Goal: Information Seeking & Learning: Learn about a topic

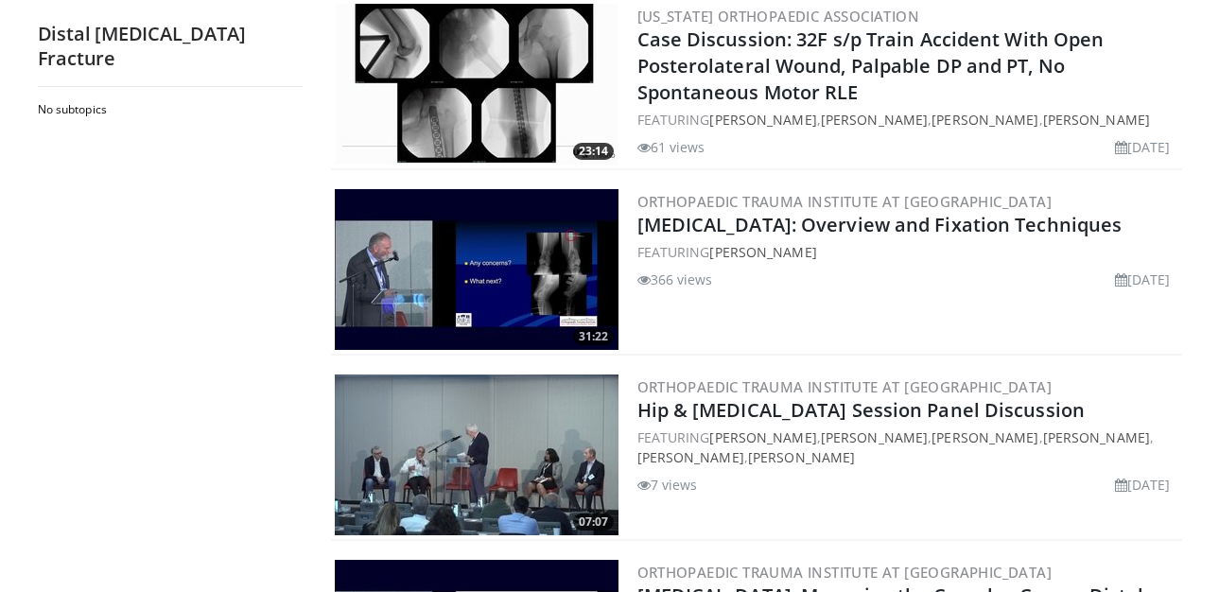
scroll to position [1200, 0]
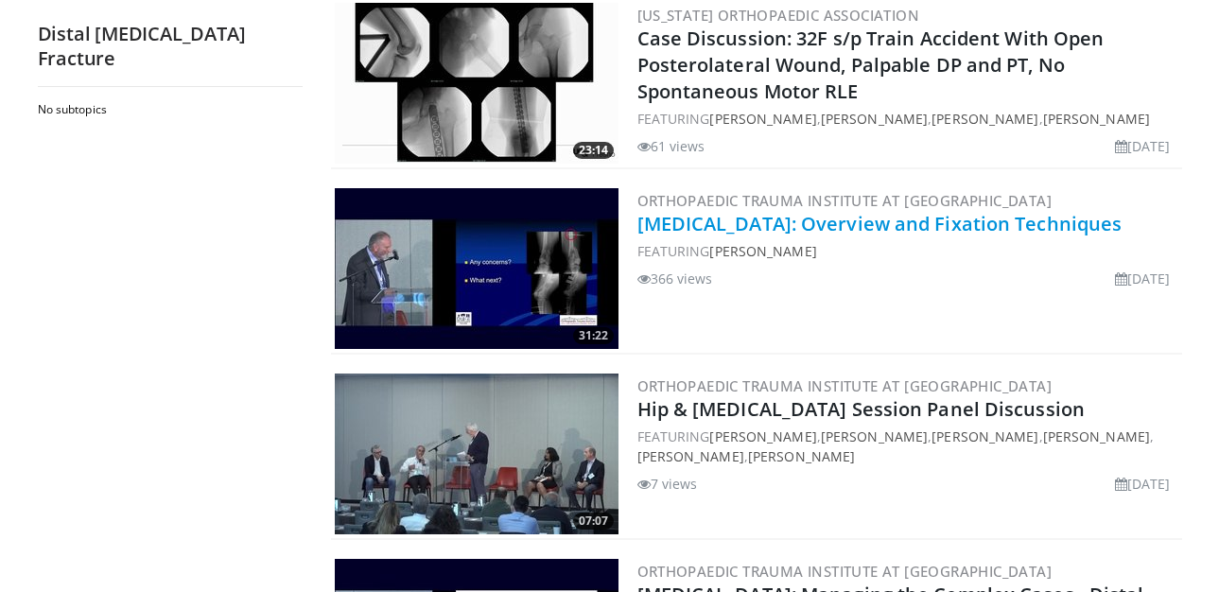
click at [909, 232] on link "[MEDICAL_DATA]: Overview and Fixation Techniques" at bounding box center [879, 224] width 485 height 26
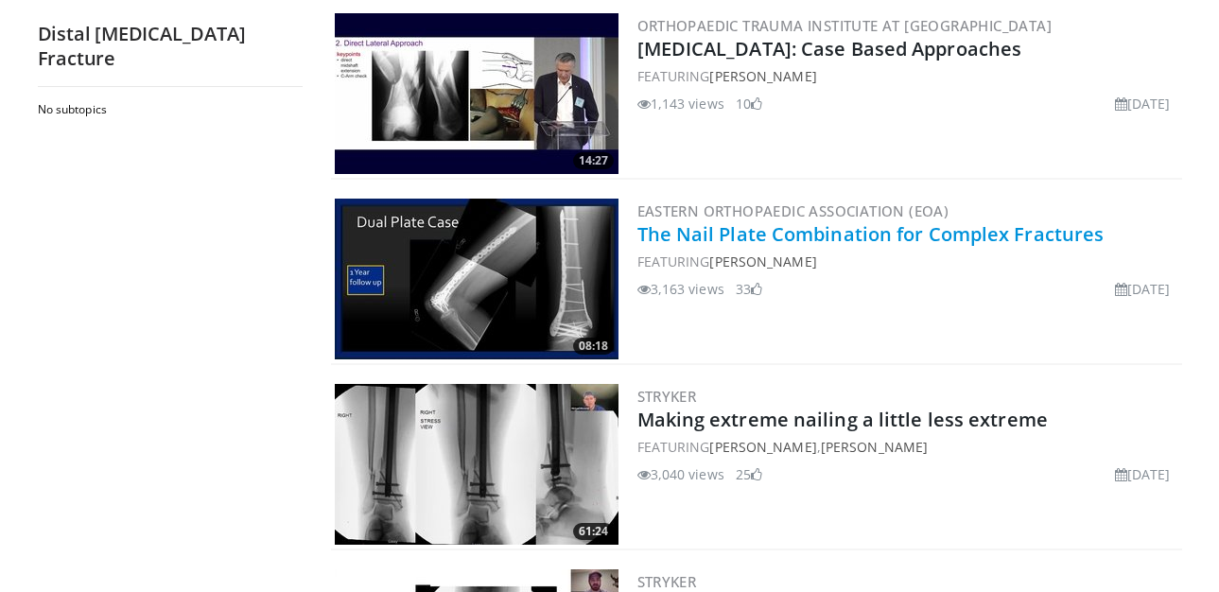
scroll to position [3057, 0]
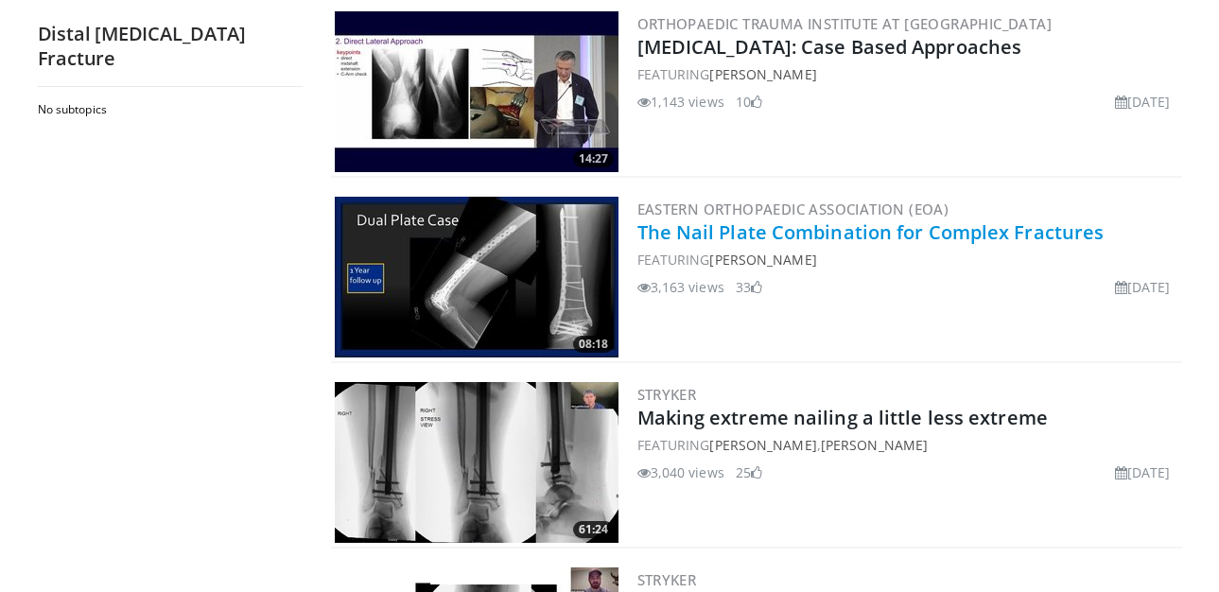
click at [827, 219] on link "The Nail Plate Combination for Complex Fractures" at bounding box center [870, 232] width 467 height 26
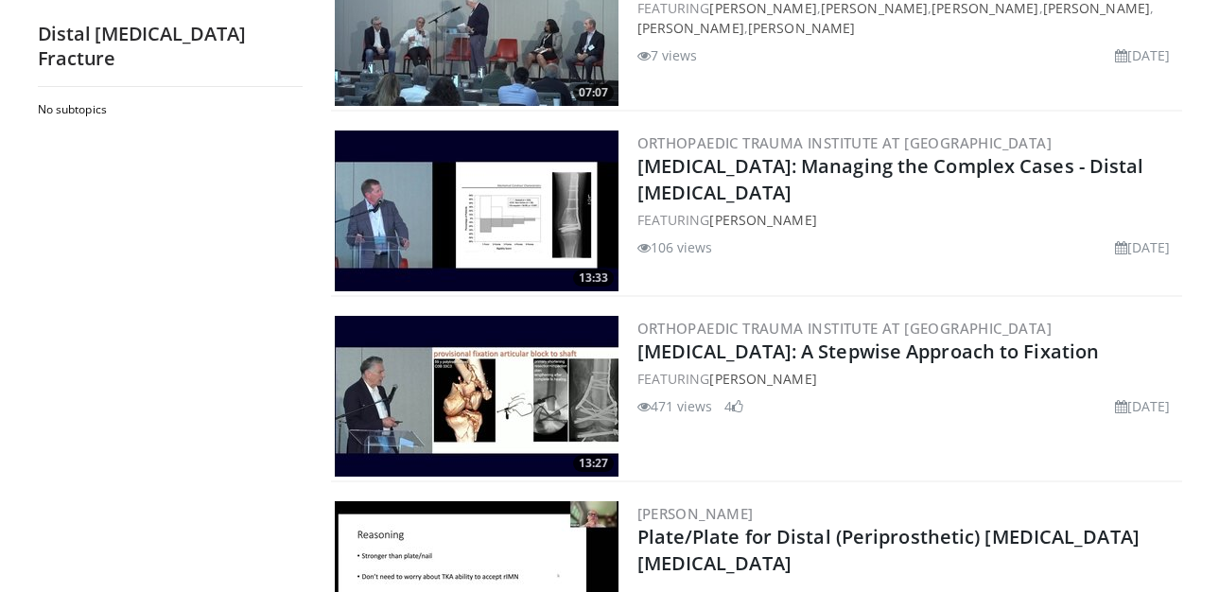
scroll to position [1624, 0]
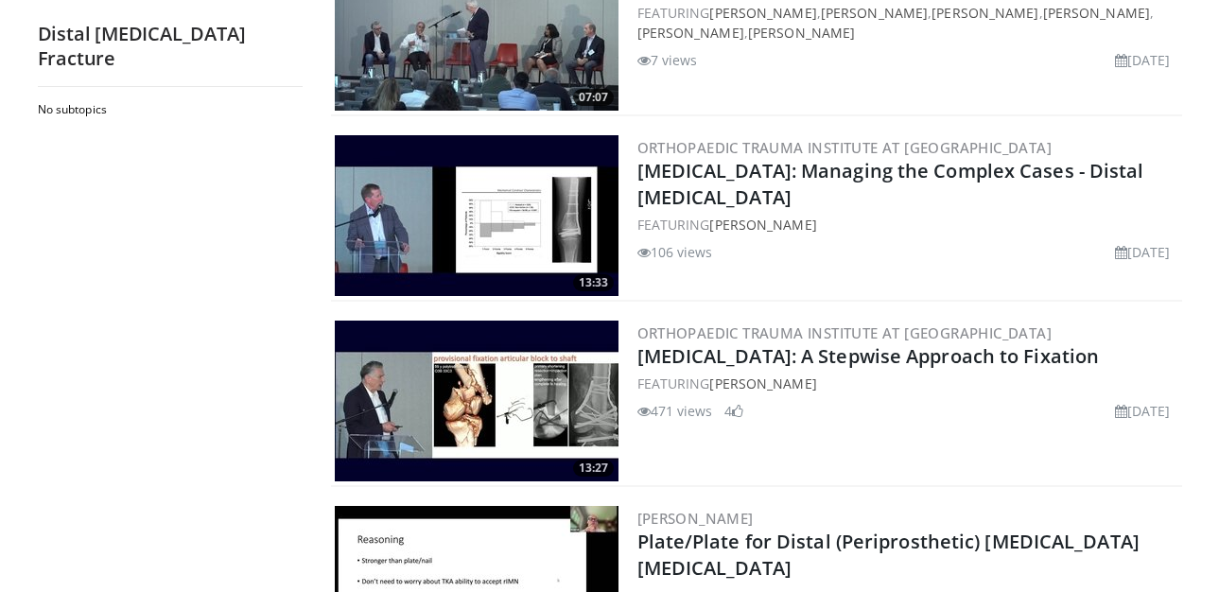
drag, startPoint x: 564, startPoint y: 432, endPoint x: 497, endPoint y: 415, distance: 68.4
click at [497, 415] on img at bounding box center [477, 401] width 284 height 161
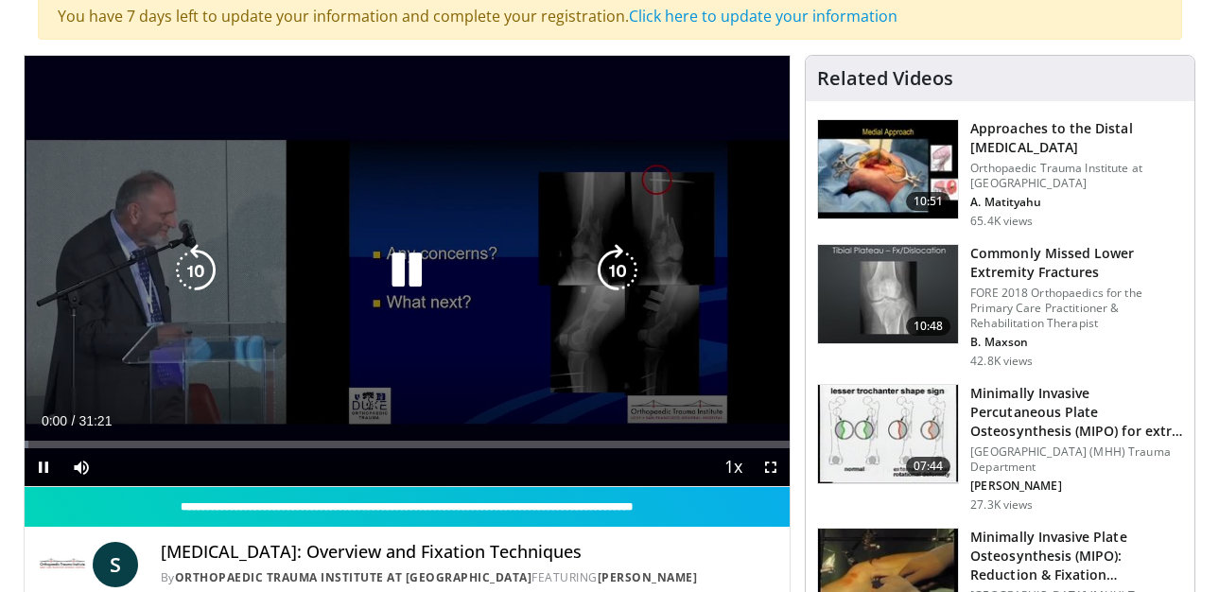
scroll to position [158, 0]
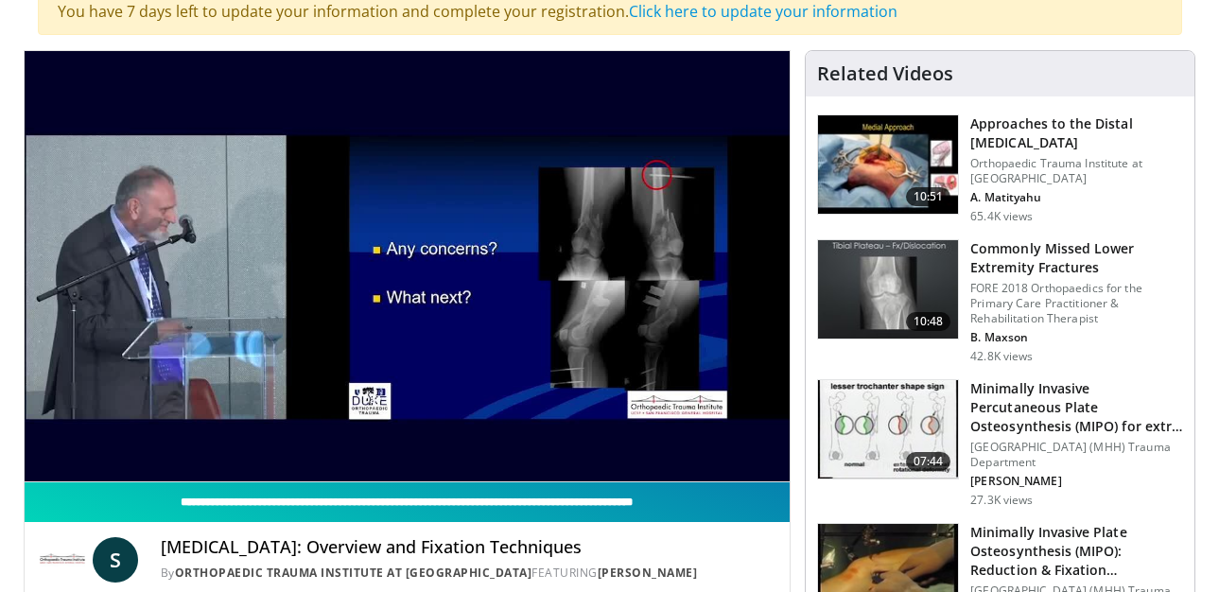
drag, startPoint x: 158, startPoint y: 461, endPoint x: 316, endPoint y: 505, distance: 163.8
click at [316, 505] on div "**********" at bounding box center [408, 361] width 768 height 623
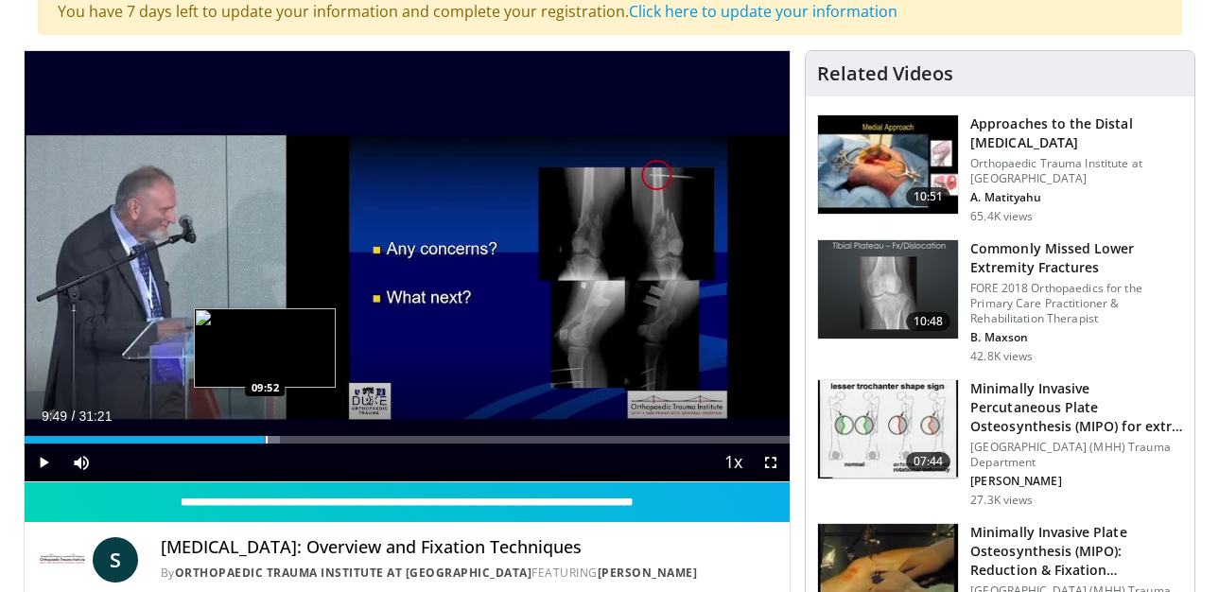
click at [266, 436] on div "Progress Bar" at bounding box center [267, 440] width 2 height 8
click at [270, 434] on div "Loaded : 35.03% 09:50 09:52" at bounding box center [408, 435] width 766 height 18
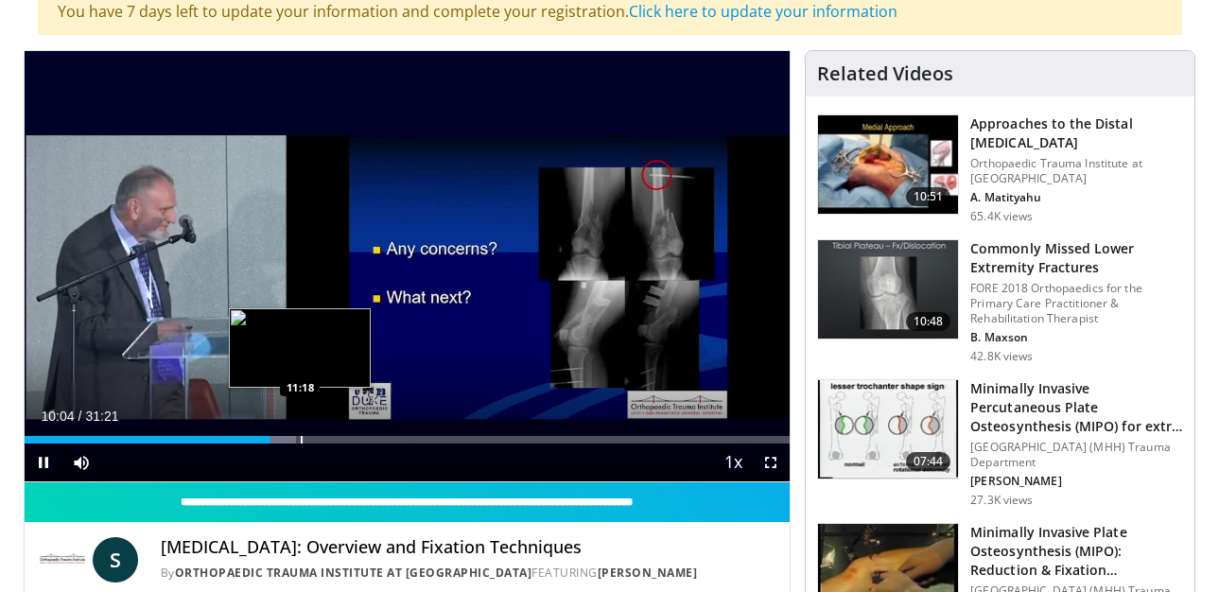
click at [300, 432] on div "Loaded : 35.56% 10:05 11:18" at bounding box center [408, 435] width 766 height 18
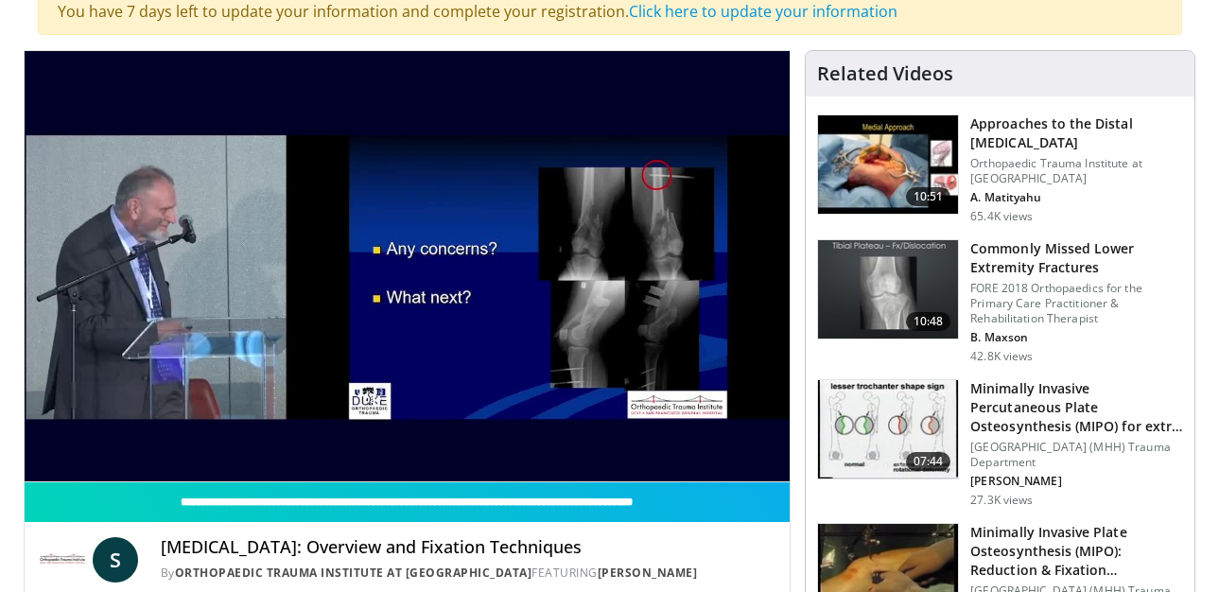
click at [339, 463] on div "Loaded : 38.21% 11:18 11:18" at bounding box center [408, 472] width 766 height 18
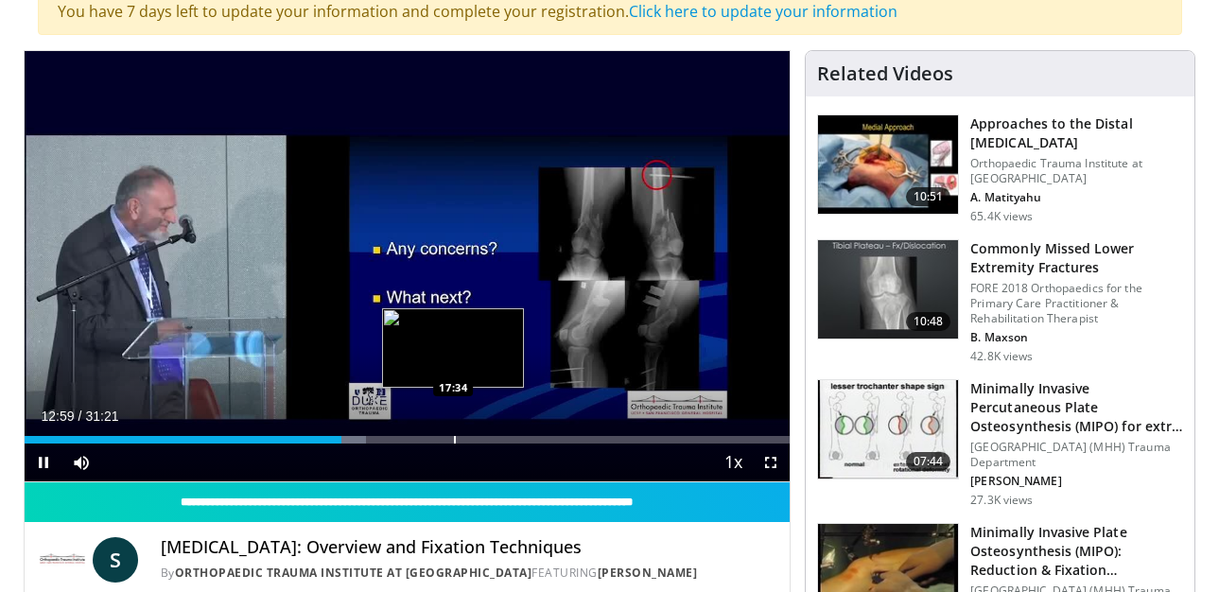
click at [451, 436] on div "Loaded : 44.65% 12:59 17:34" at bounding box center [408, 440] width 766 height 8
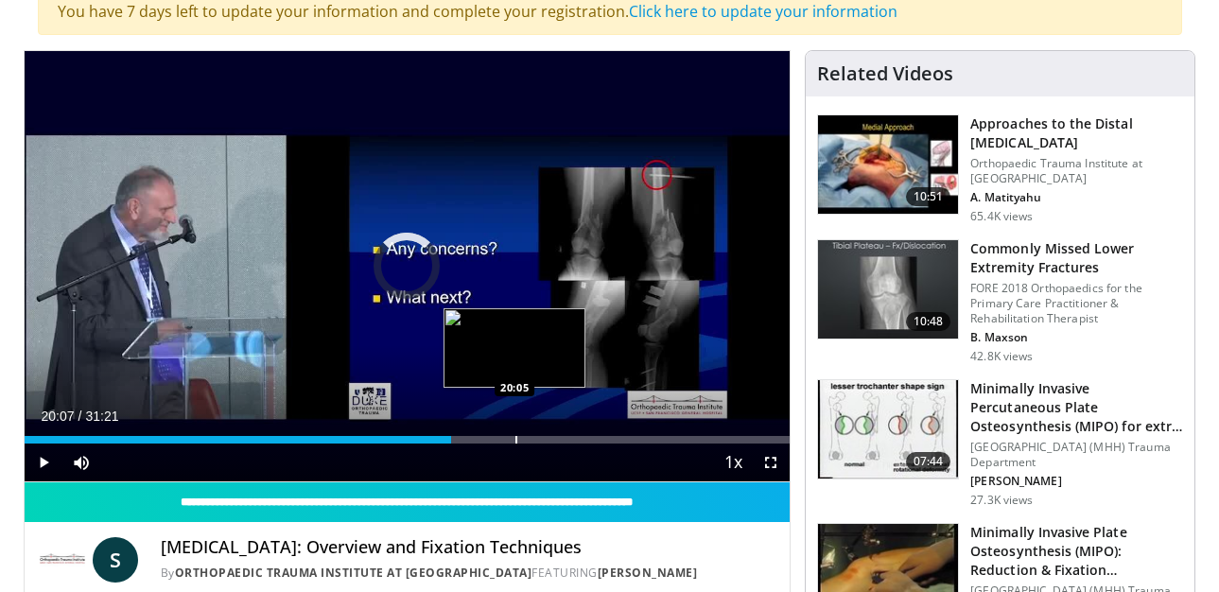
click at [515, 430] on div "Loaded : 0.00% 20:07 20:05" at bounding box center [408, 435] width 766 height 18
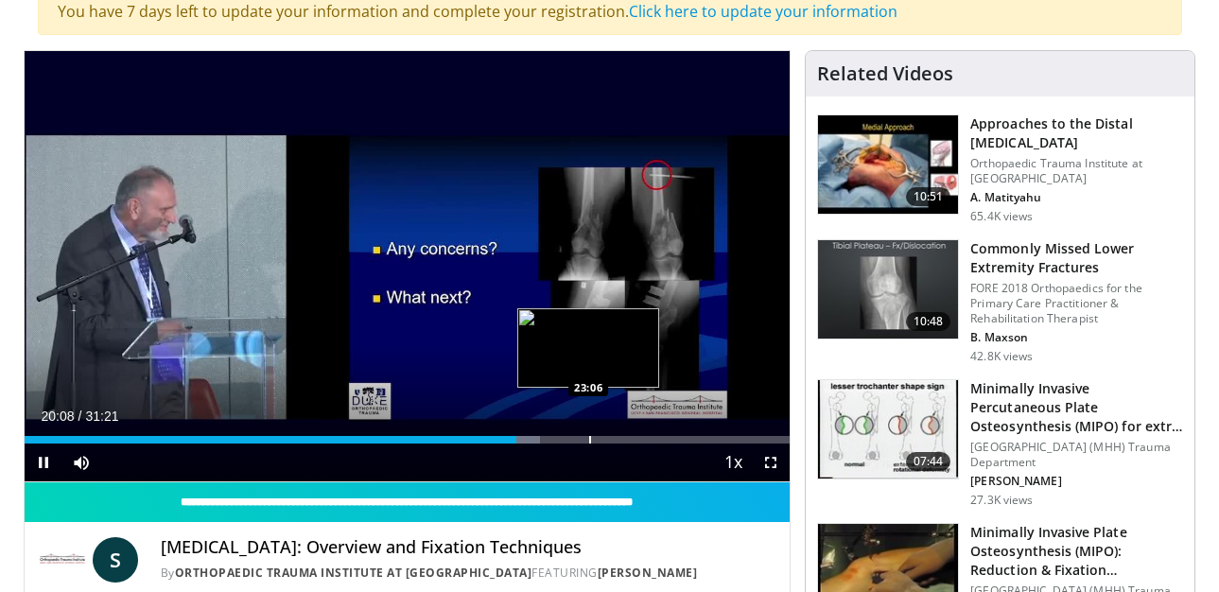
click at [589, 429] on div "Loaded : 67.40% 20:08 23:06" at bounding box center [408, 435] width 766 height 18
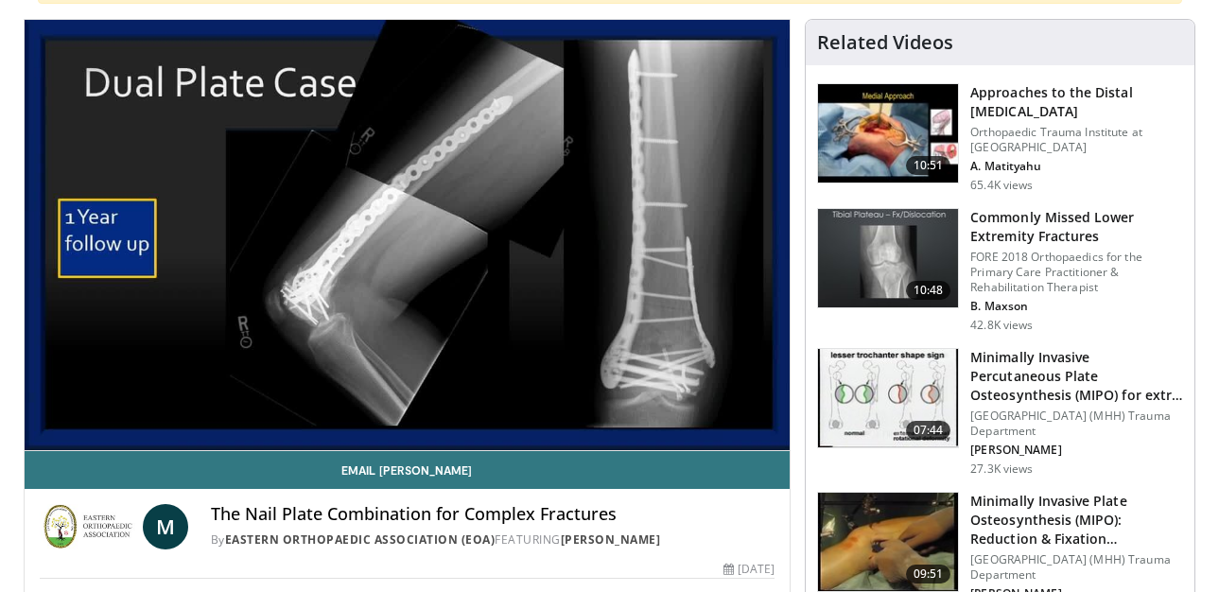
scroll to position [190, 0]
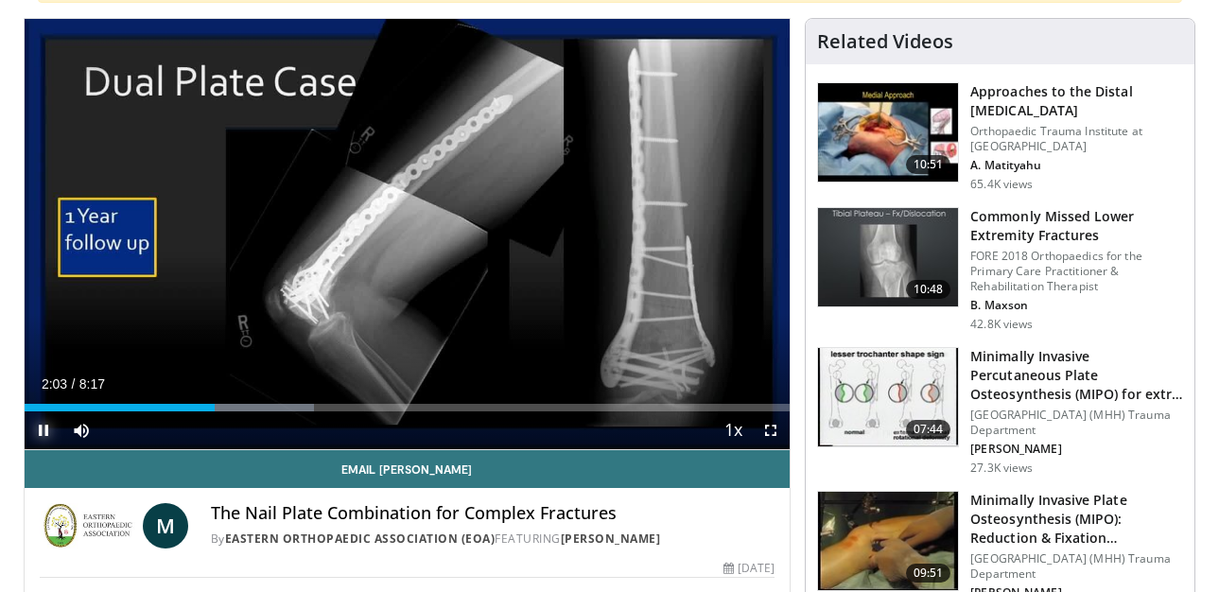
click at [37, 426] on span "Video Player" at bounding box center [44, 430] width 38 height 38
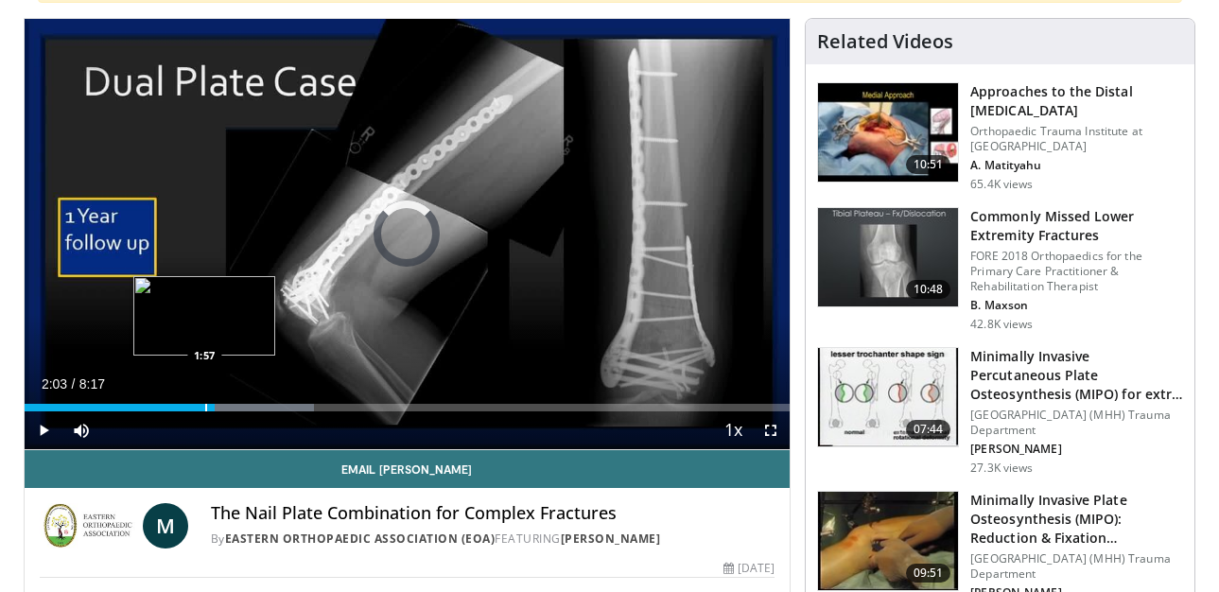
click at [205, 408] on div "Progress Bar" at bounding box center [206, 408] width 2 height 8
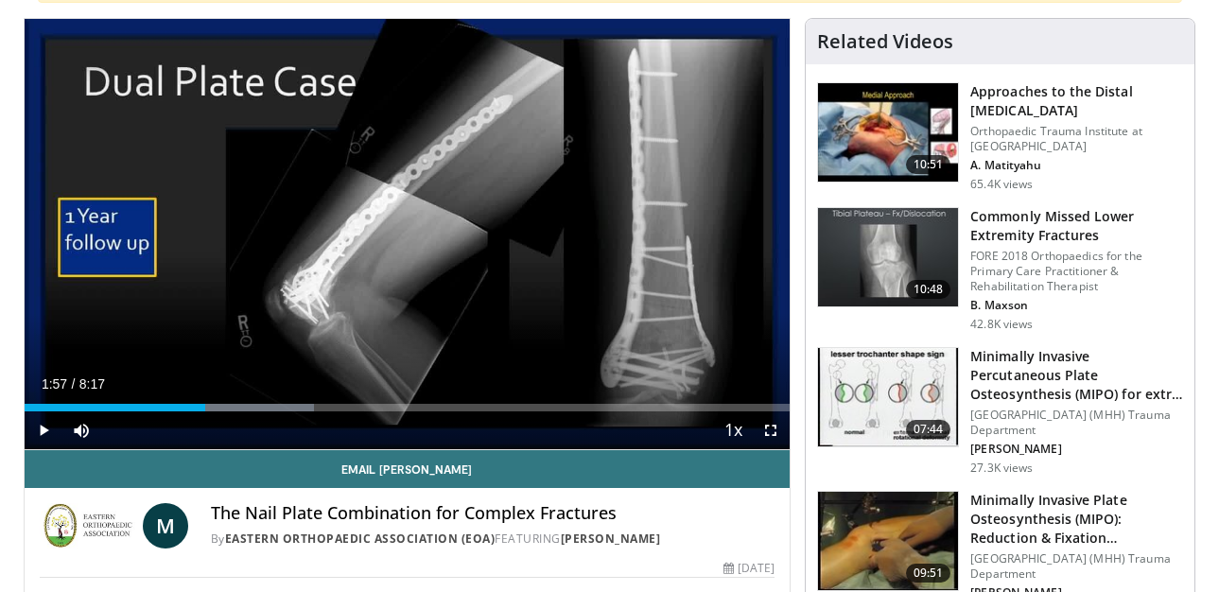
click at [44, 431] on span "Video Player" at bounding box center [44, 430] width 38 height 38
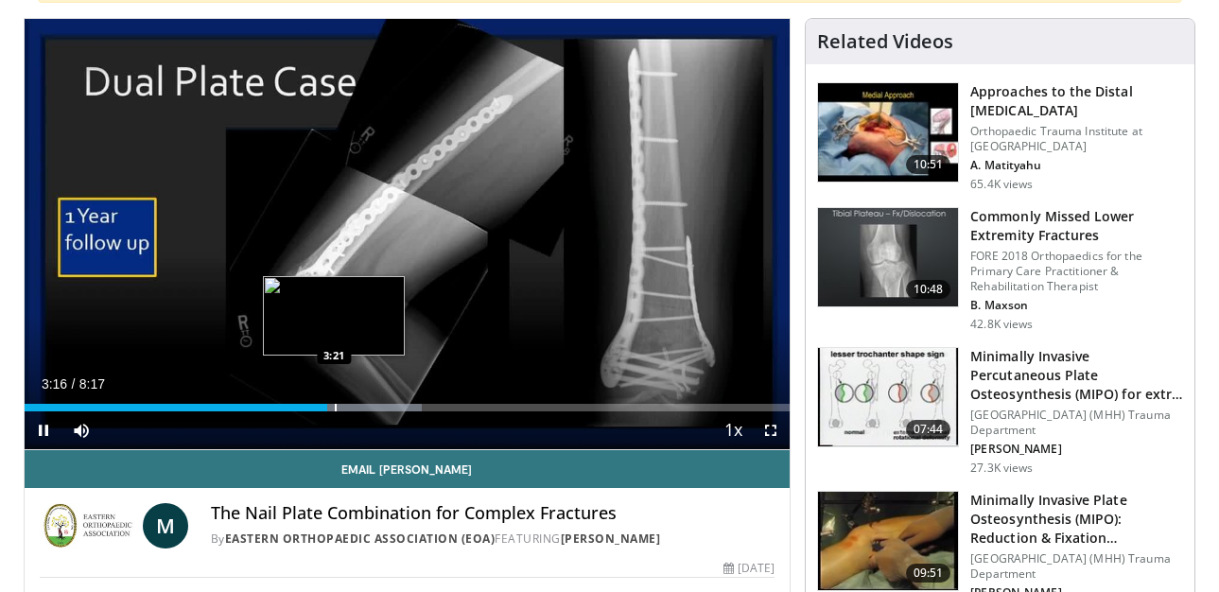
click at [335, 406] on div "Progress Bar" at bounding box center [336, 408] width 2 height 8
click at [329, 404] on div "Progress Bar" at bounding box center [330, 408] width 2 height 8
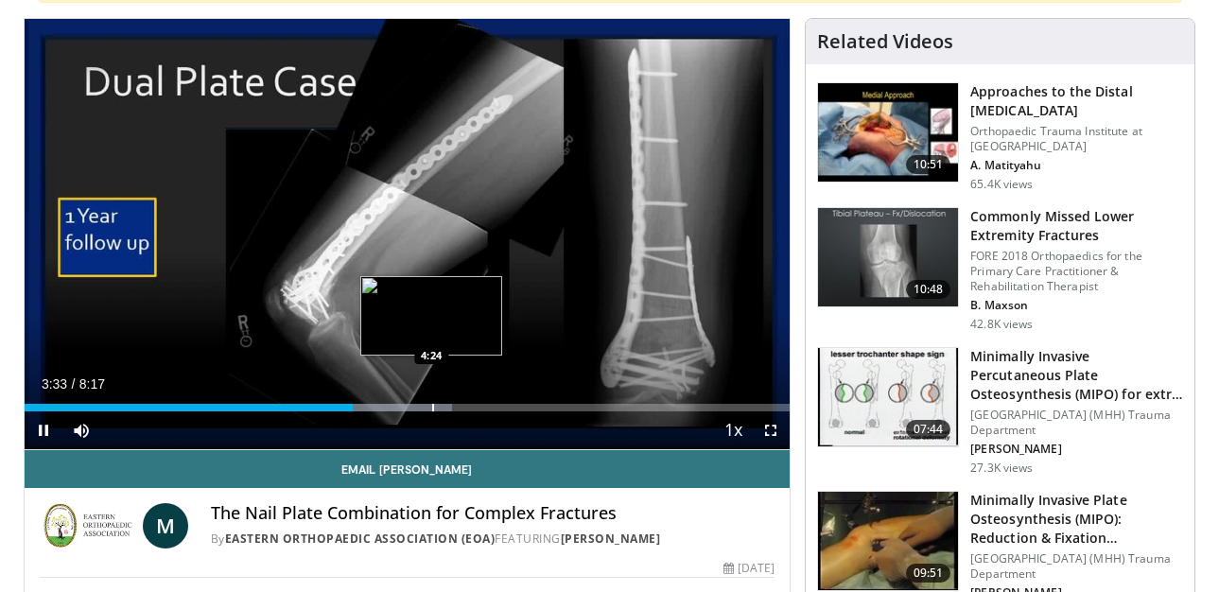
click at [432, 404] on div "Progress Bar" at bounding box center [433, 408] width 2 height 8
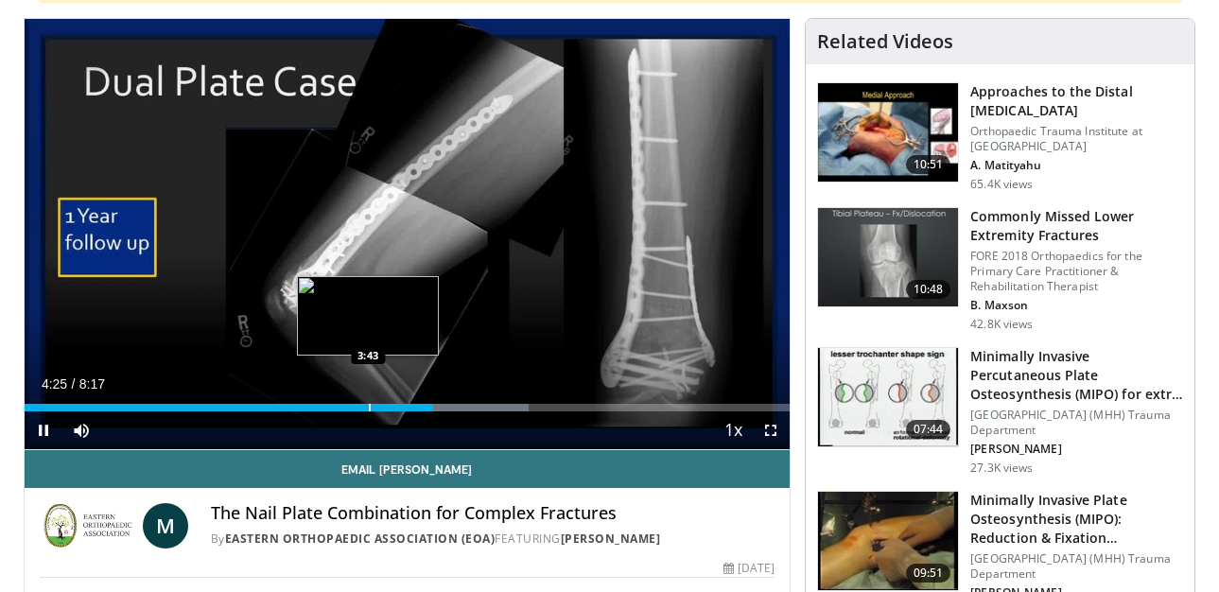
click at [365, 408] on div "Loaded : 65.85% 4:25 3:43" at bounding box center [408, 408] width 766 height 8
click at [382, 405] on div "Progress Bar" at bounding box center [383, 408] width 2 height 8
click at [368, 406] on div "Progress Bar" at bounding box center [369, 408] width 2 height 8
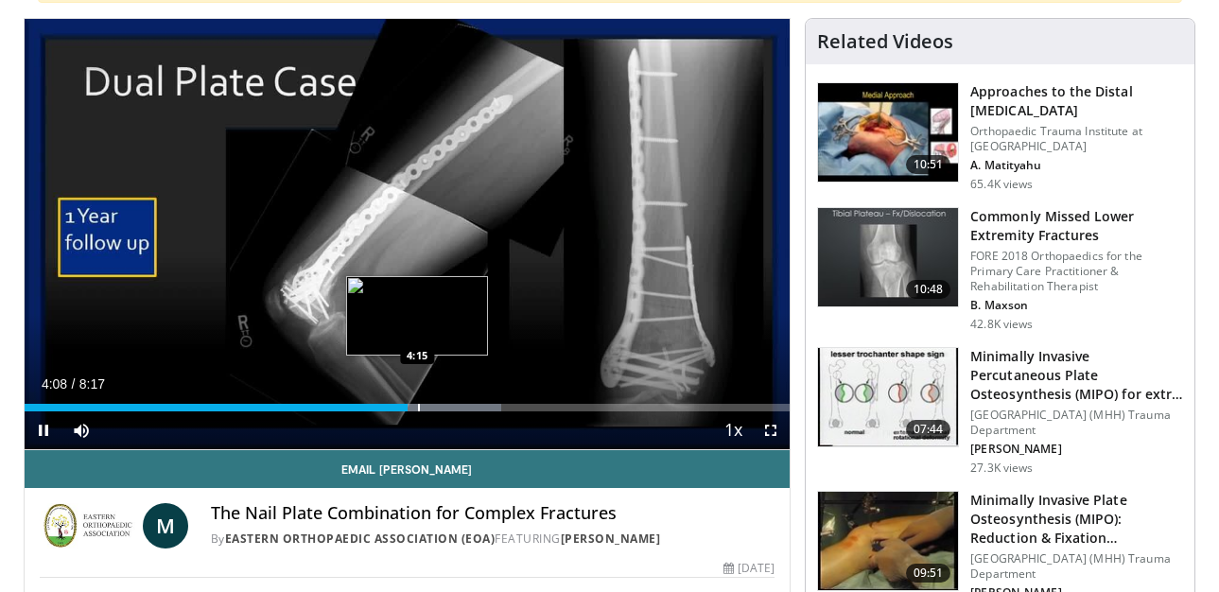
click at [418, 409] on div "Progress Bar" at bounding box center [419, 408] width 2 height 8
click at [426, 405] on div "Progress Bar" at bounding box center [425, 408] width 2 height 8
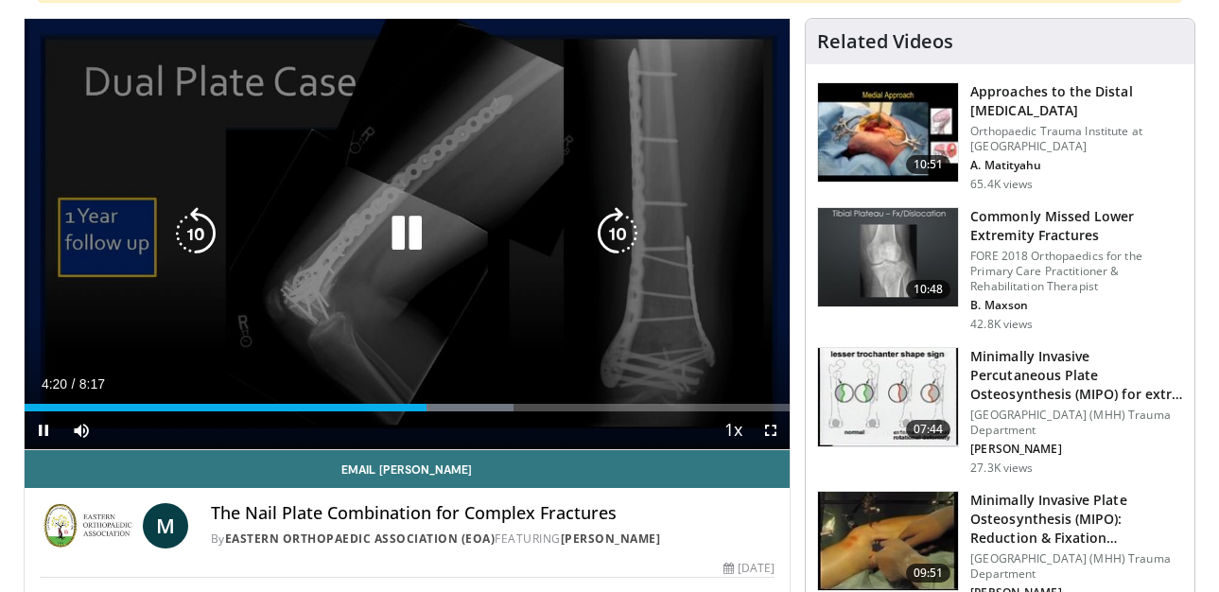
click at [439, 405] on div "10 seconds Tap to unmute" at bounding box center [408, 234] width 766 height 430
click at [439, 405] on div "Loaded : 65.85% 4:29 4:26" at bounding box center [408, 408] width 766 height 8
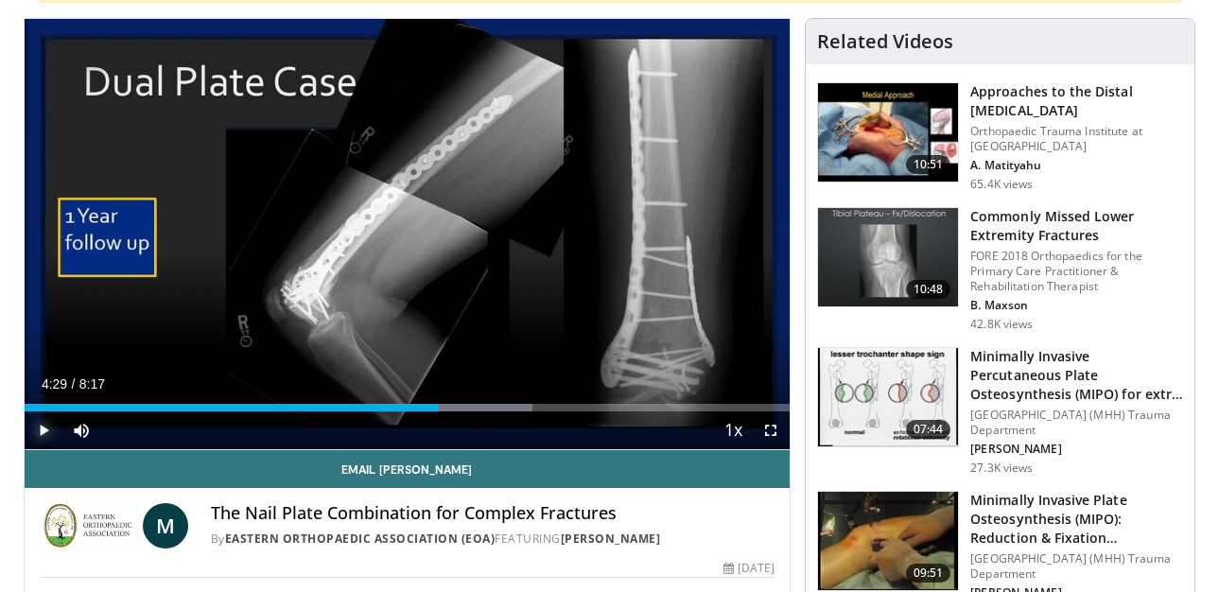
click at [39, 428] on span "Video Player" at bounding box center [44, 430] width 38 height 38
click at [505, 404] on div "Progress Bar" at bounding box center [506, 408] width 2 height 8
click at [540, 405] on div "Progress Bar" at bounding box center [541, 408] width 2 height 8
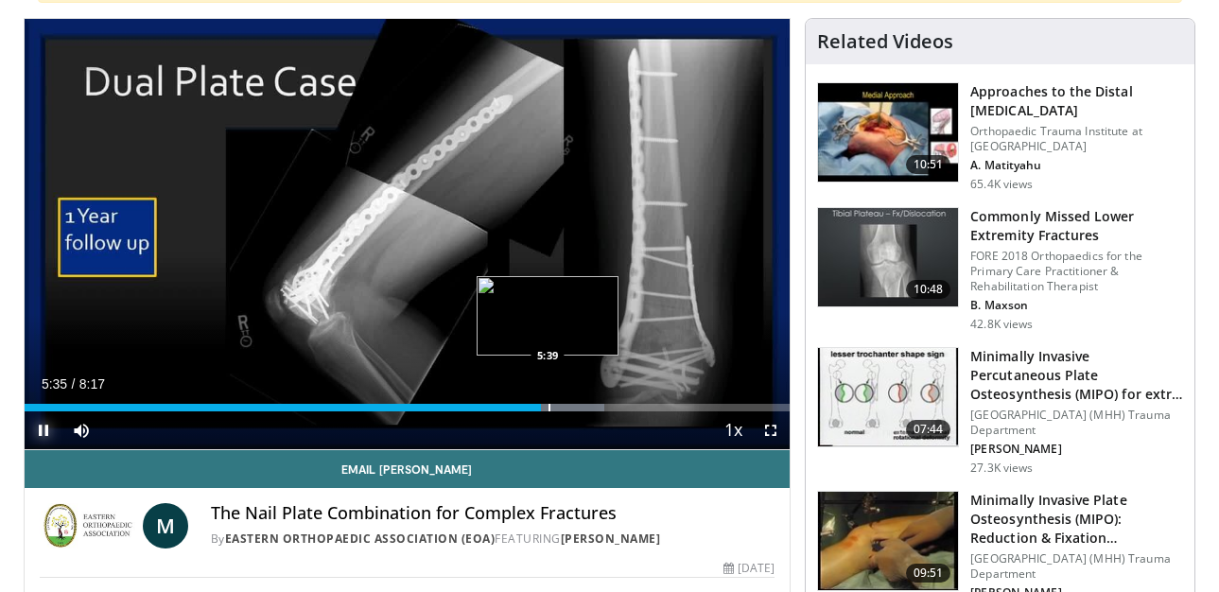
click at [557, 404] on div "Loaded : 75.83% 5:35 5:39" at bounding box center [408, 408] width 766 height 8
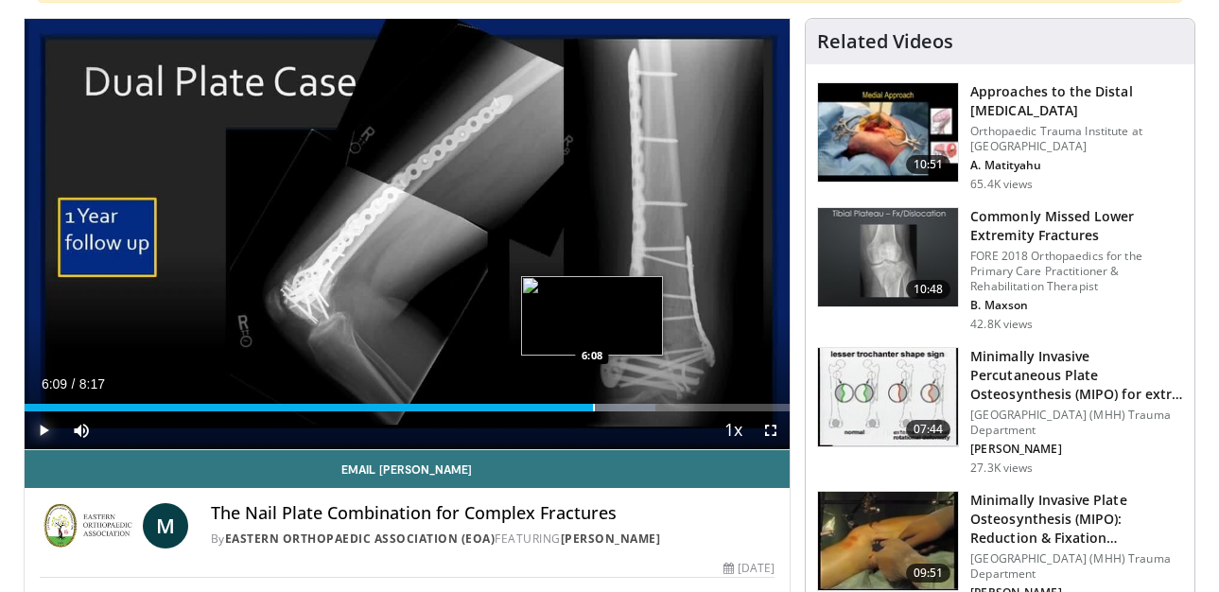
click at [593, 400] on div "Loaded : 82.49% 6:09 6:08" at bounding box center [408, 402] width 766 height 18
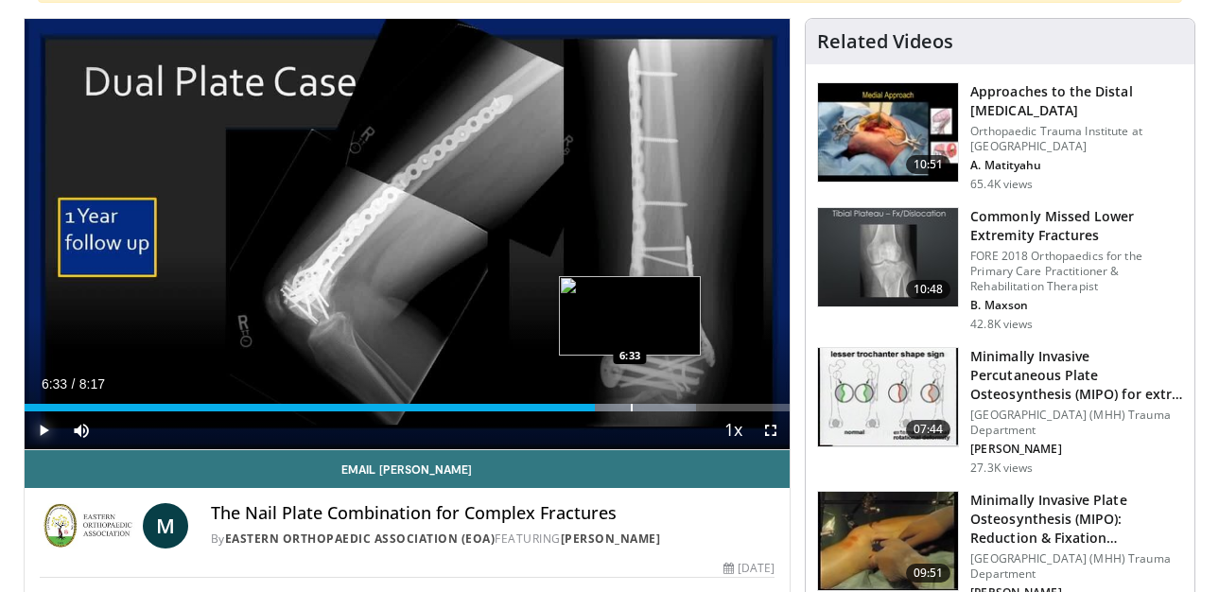
click at [630, 402] on div "Loaded : 87.81% 6:10 6:33" at bounding box center [408, 402] width 766 height 18
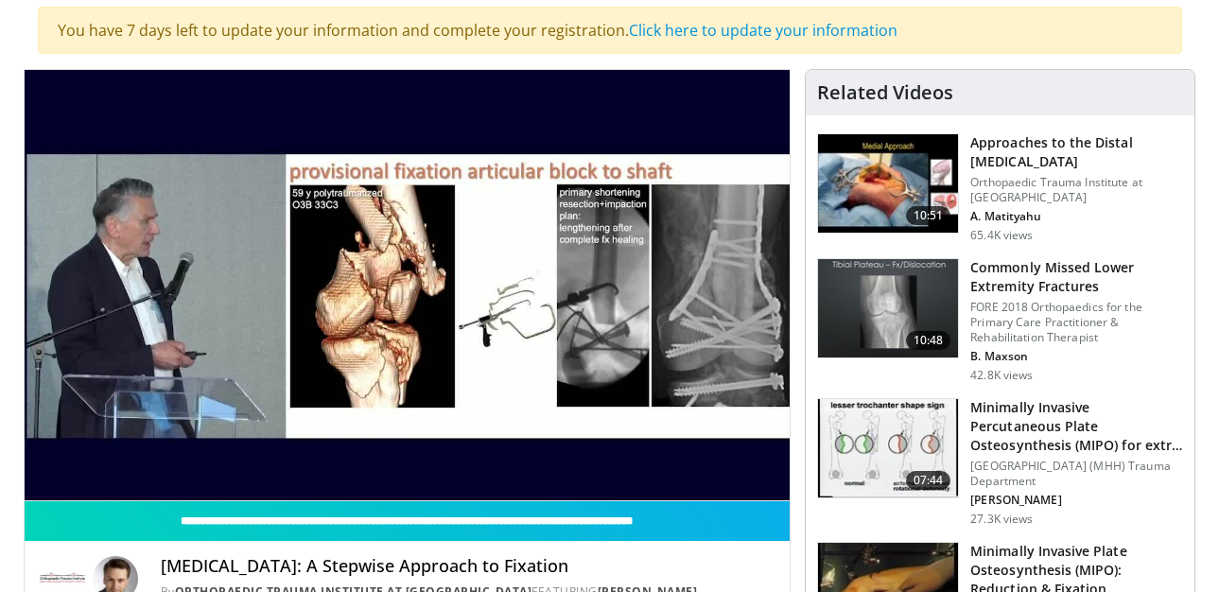
scroll to position [140, 0]
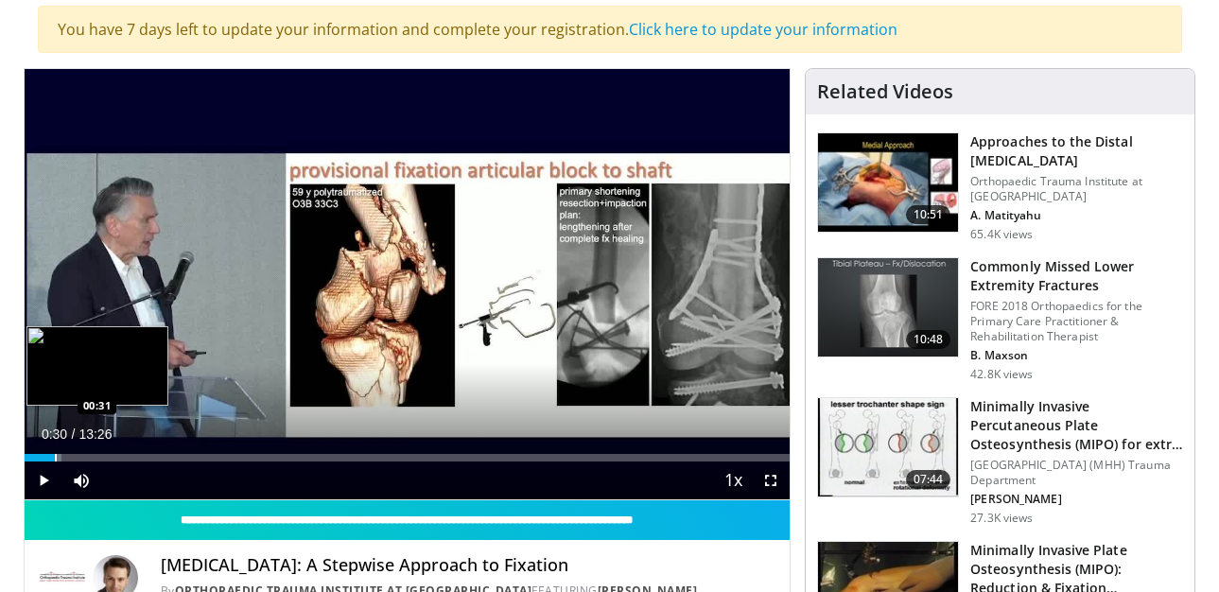
click at [55, 455] on div "Progress Bar" at bounding box center [56, 458] width 2 height 8
click at [78, 454] on div "Progress Bar" at bounding box center [79, 458] width 2 height 8
click at [96, 452] on div "Loaded : 12.37% 01:15 01:14" at bounding box center [408, 453] width 766 height 18
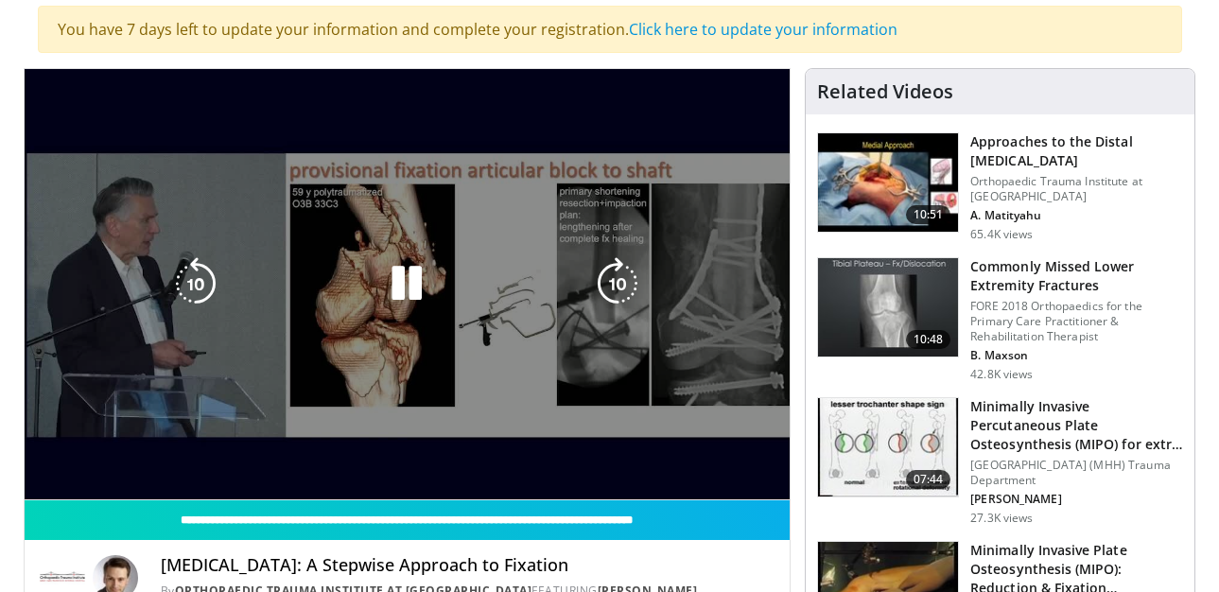
click at [126, 481] on div "Loaded : 17.32% 01:16 01:14" at bounding box center [408, 490] width 766 height 18
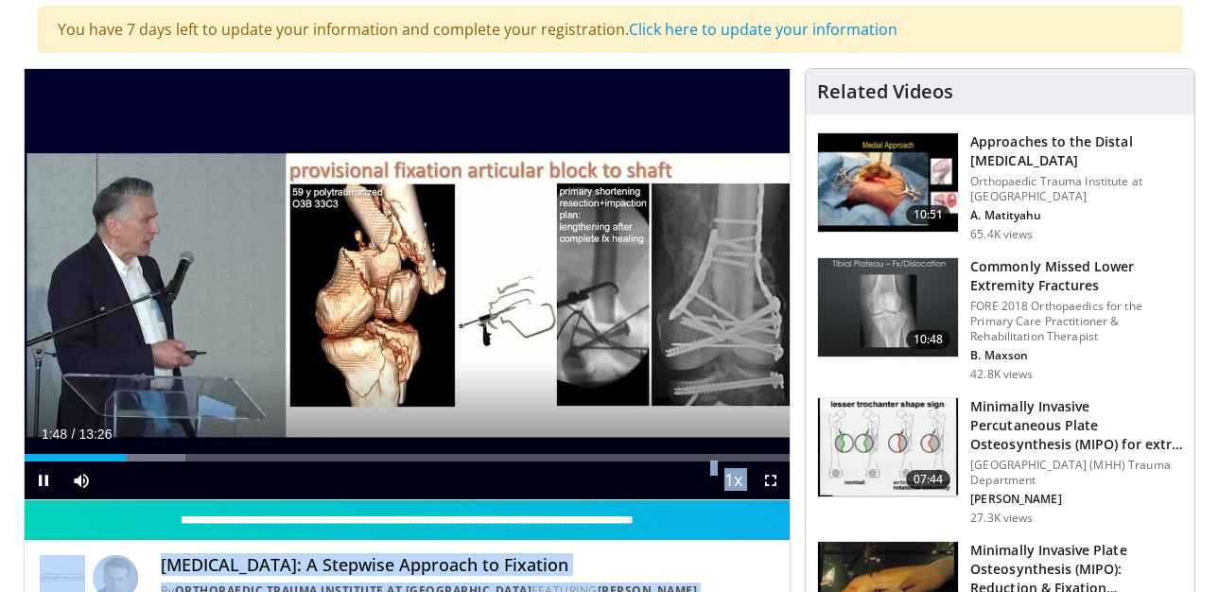
scroll to position [220, 0]
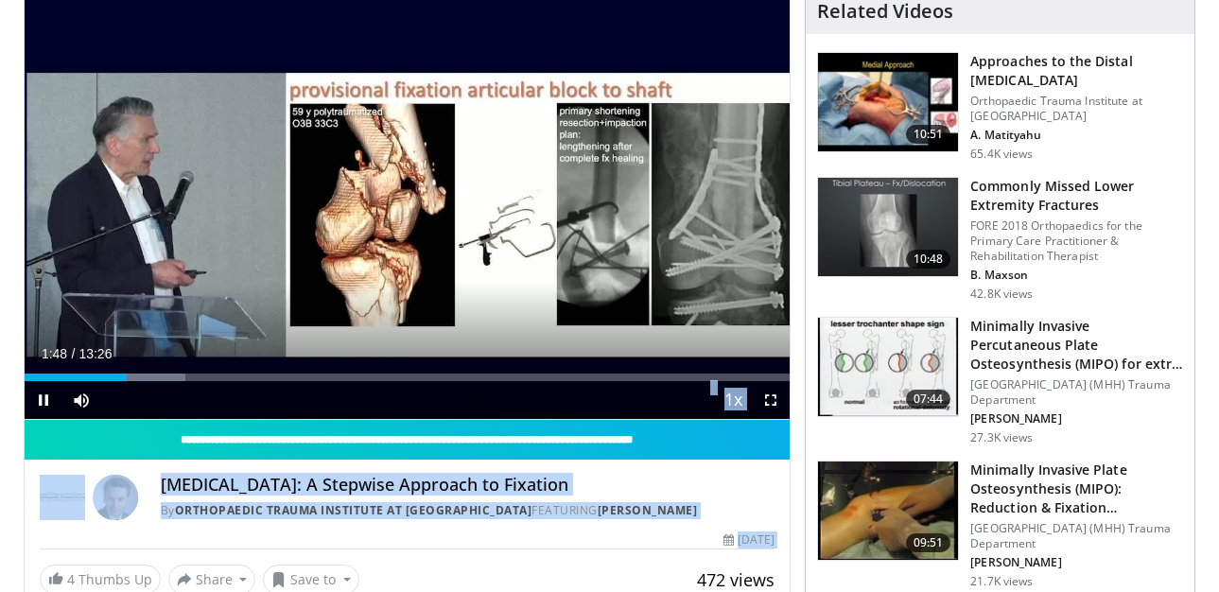
drag, startPoint x: 126, startPoint y: 444, endPoint x: 548, endPoint y: 585, distance: 445.6
click at [548, 585] on div "**********" at bounding box center [408, 299] width 768 height 623
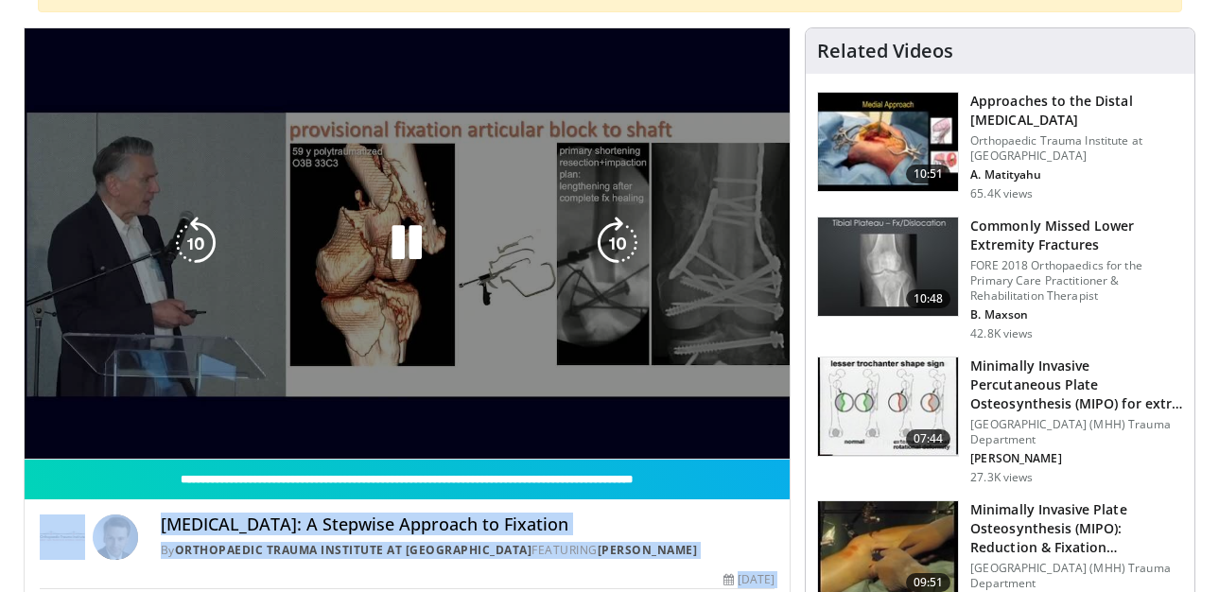
scroll to position [180, 0]
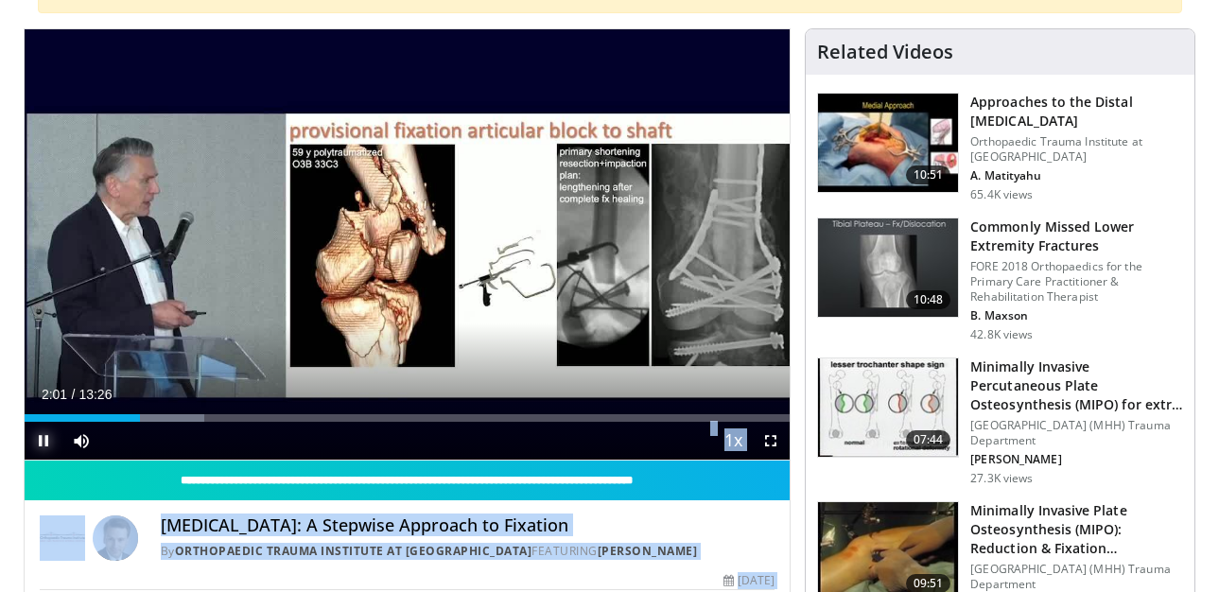
click at [45, 443] on span "Video Player" at bounding box center [44, 441] width 38 height 38
